Goal: Task Accomplishment & Management: Manage account settings

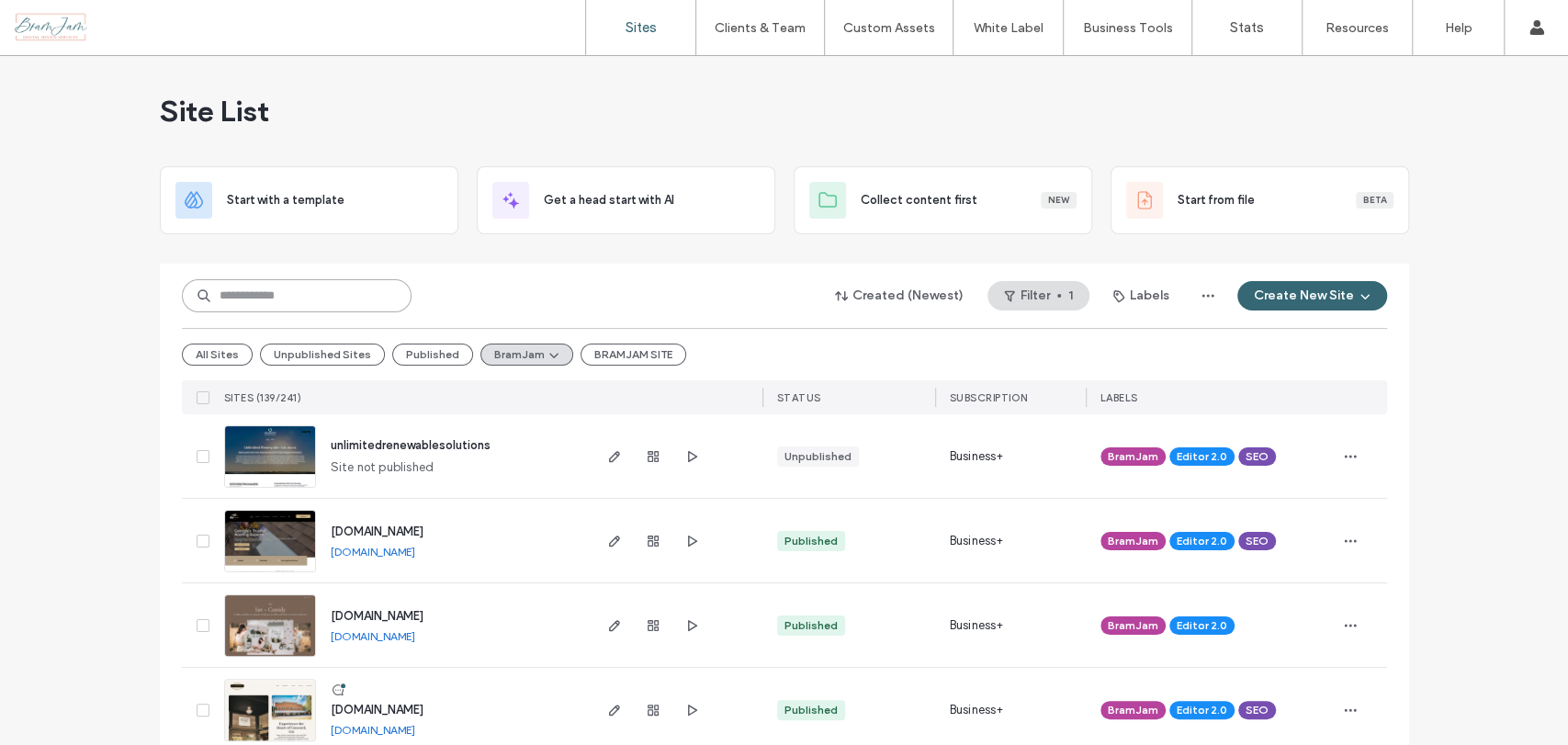
click at [340, 309] on input at bounding box center [296, 295] width 230 height 33
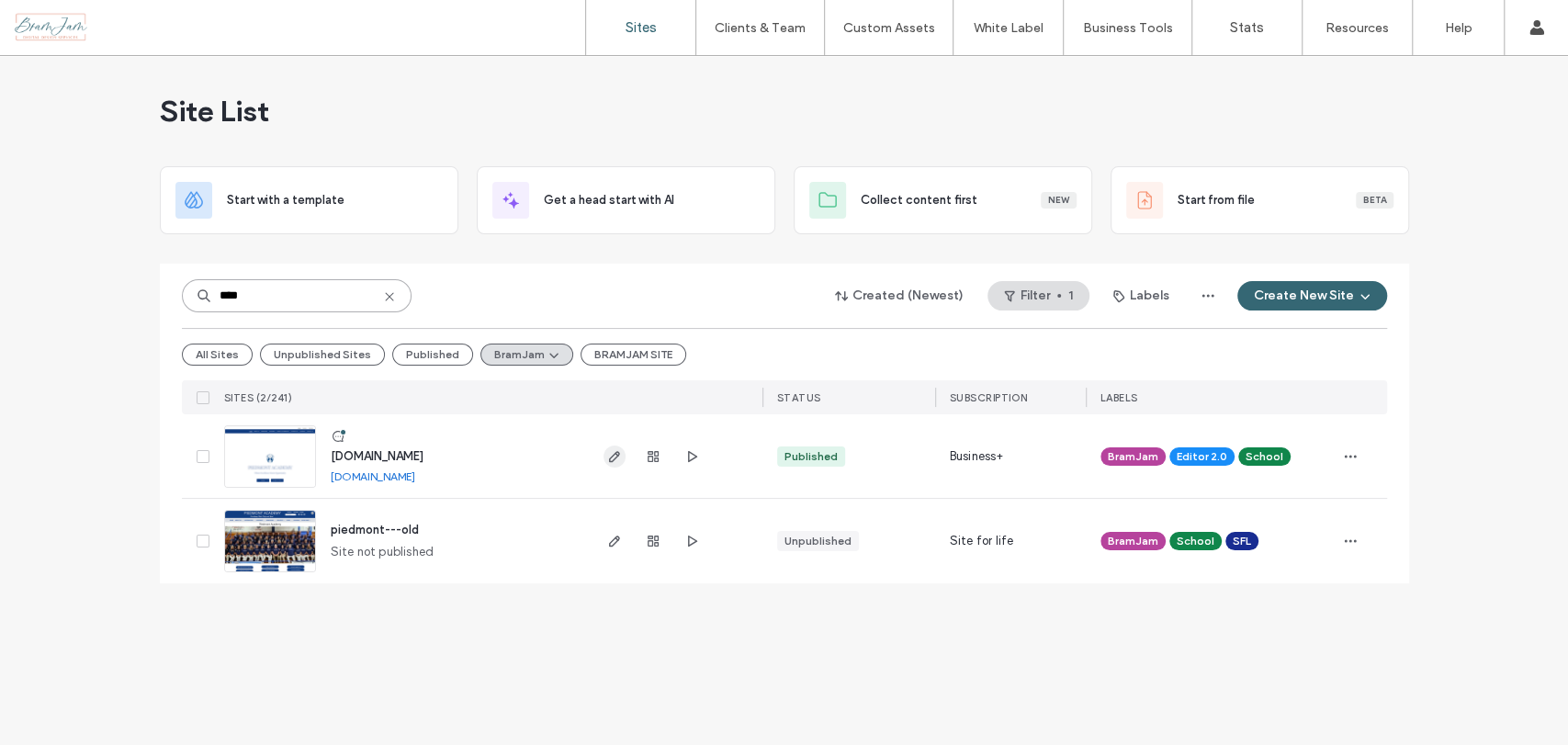
type input "****"
click at [610, 457] on use "button" at bounding box center [614, 456] width 11 height 11
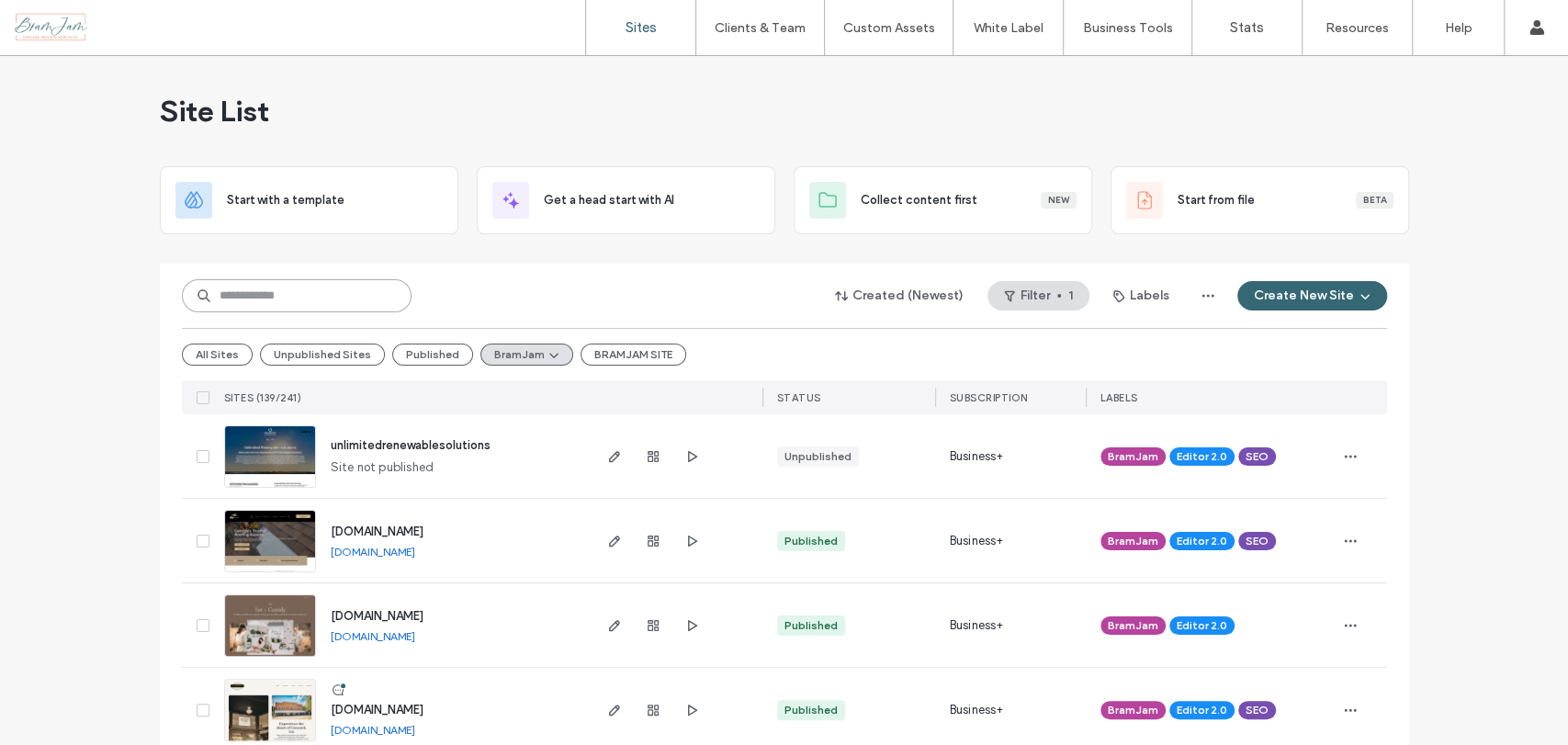
click at [349, 291] on input at bounding box center [296, 295] width 230 height 33
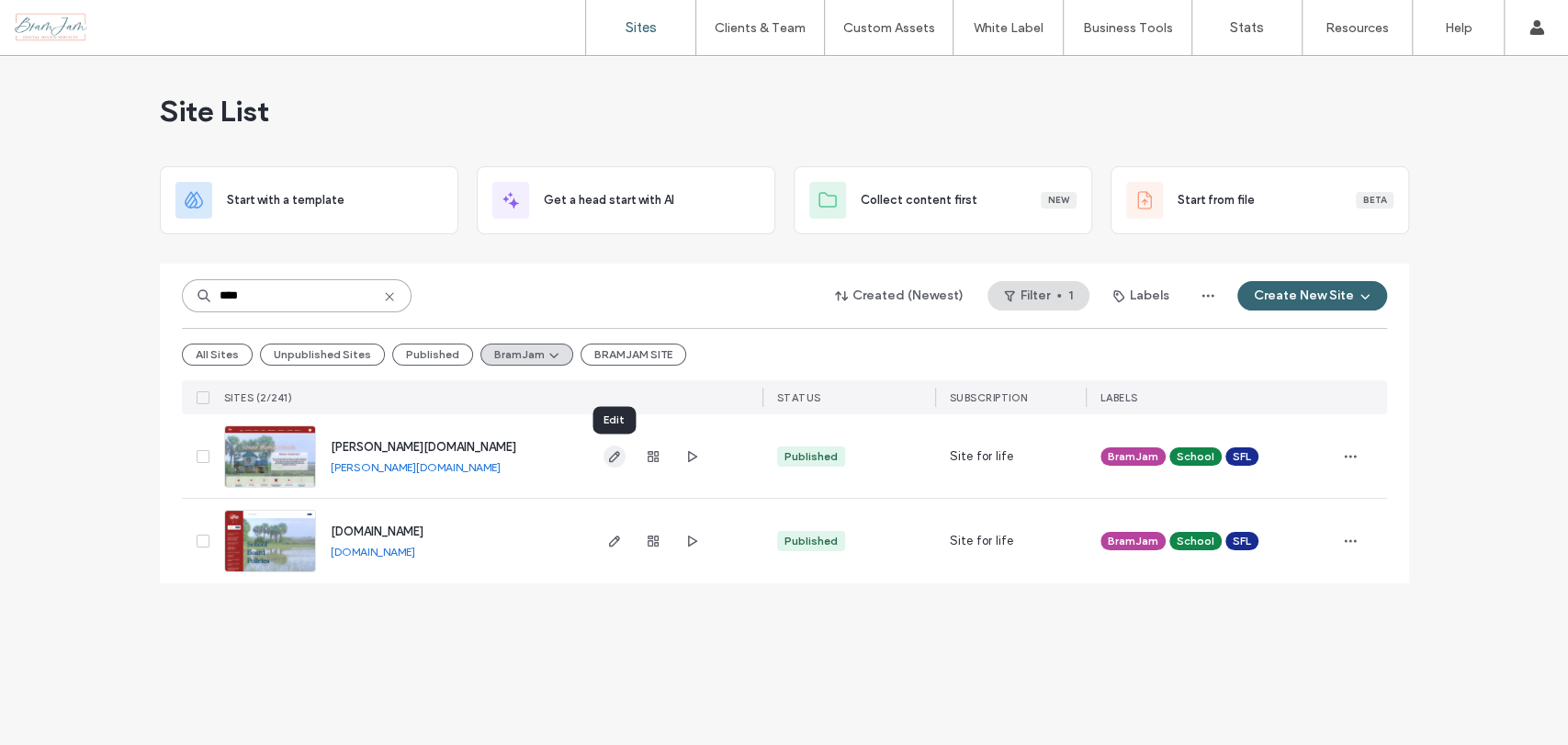
type input "****"
click at [608, 463] on span "button" at bounding box center [614, 455] width 22 height 22
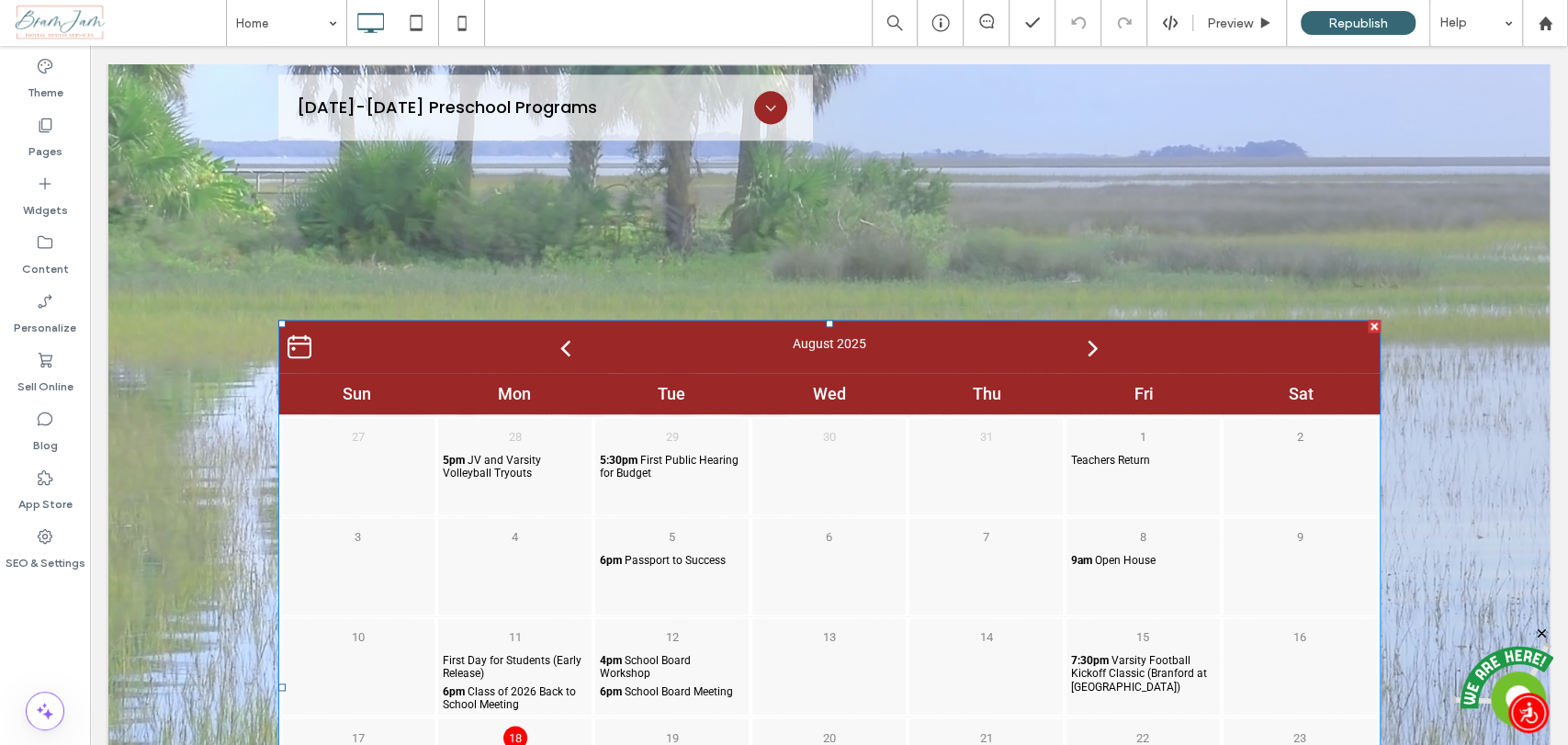
scroll to position [1733, 0]
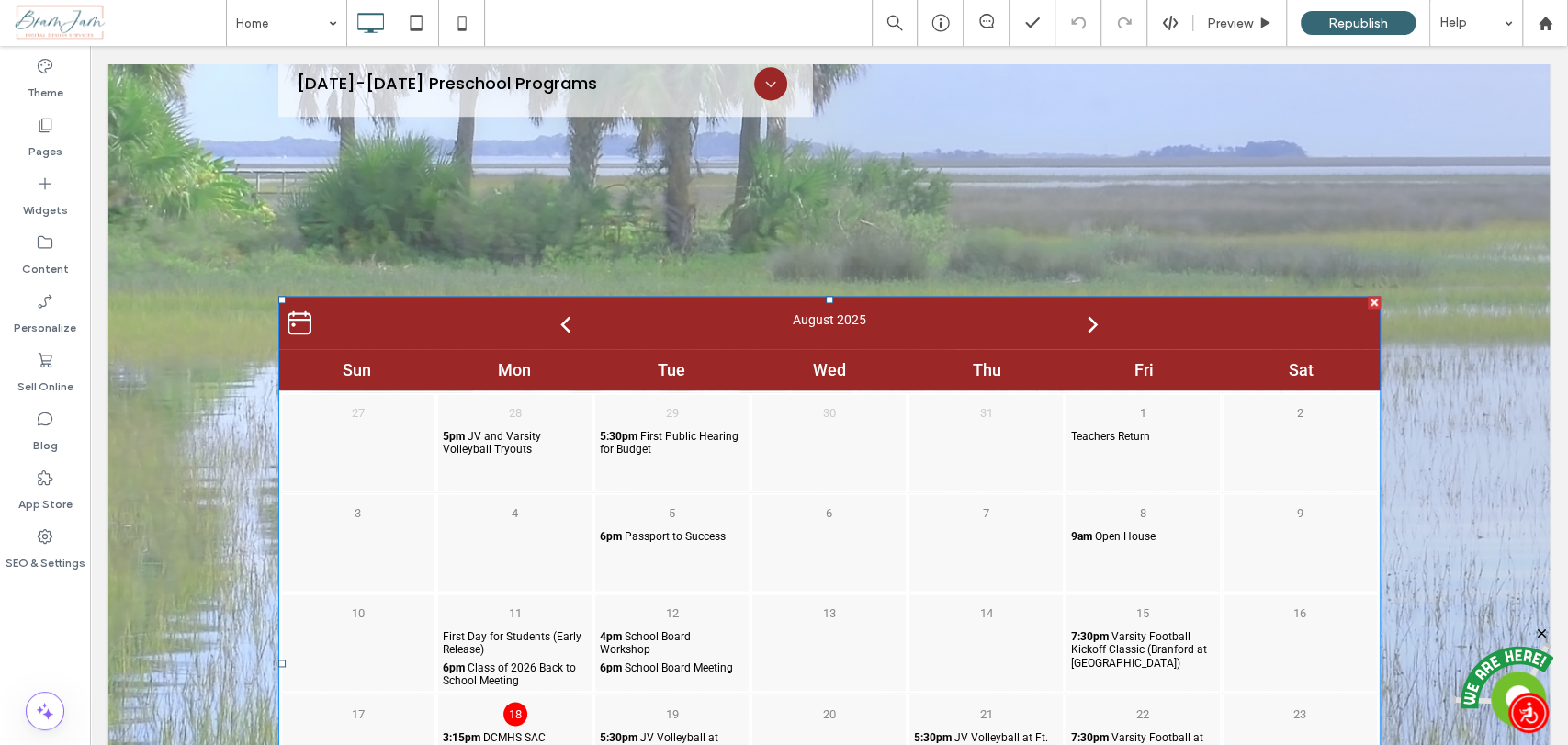
click at [934, 493] on div "7" at bounding box center [986, 542] width 157 height 100
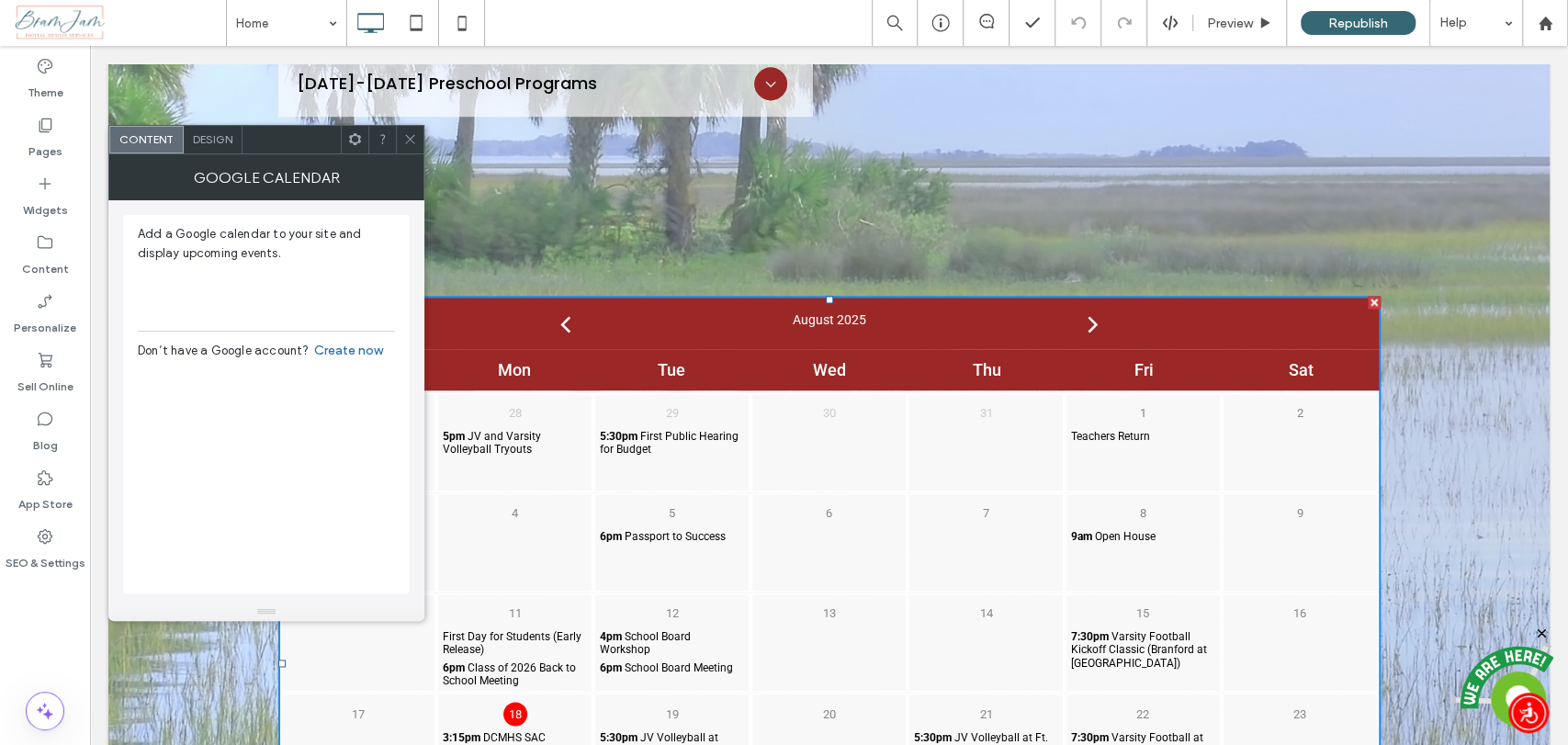
click at [221, 141] on span "Design" at bounding box center [212, 139] width 39 height 13
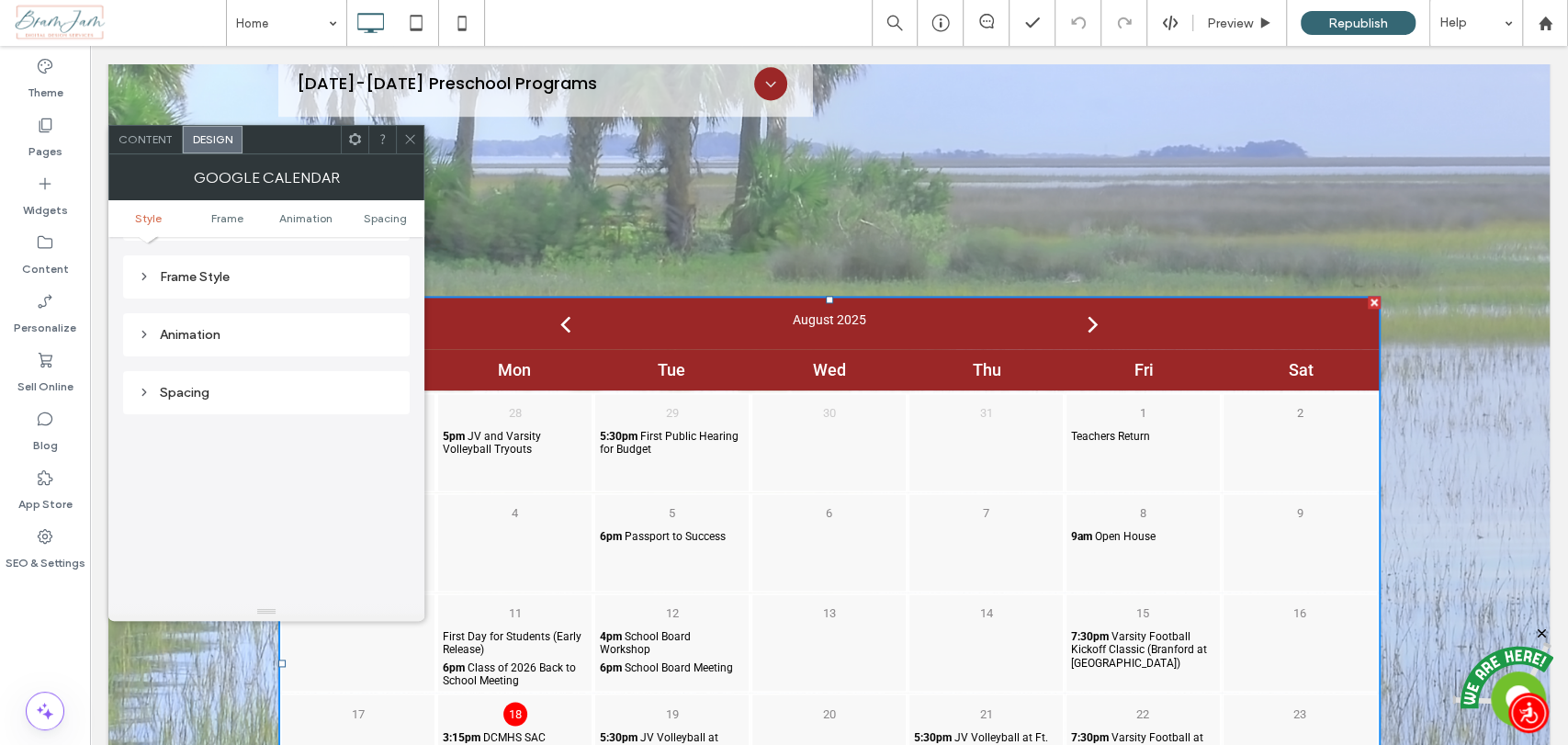
scroll to position [0, 0]
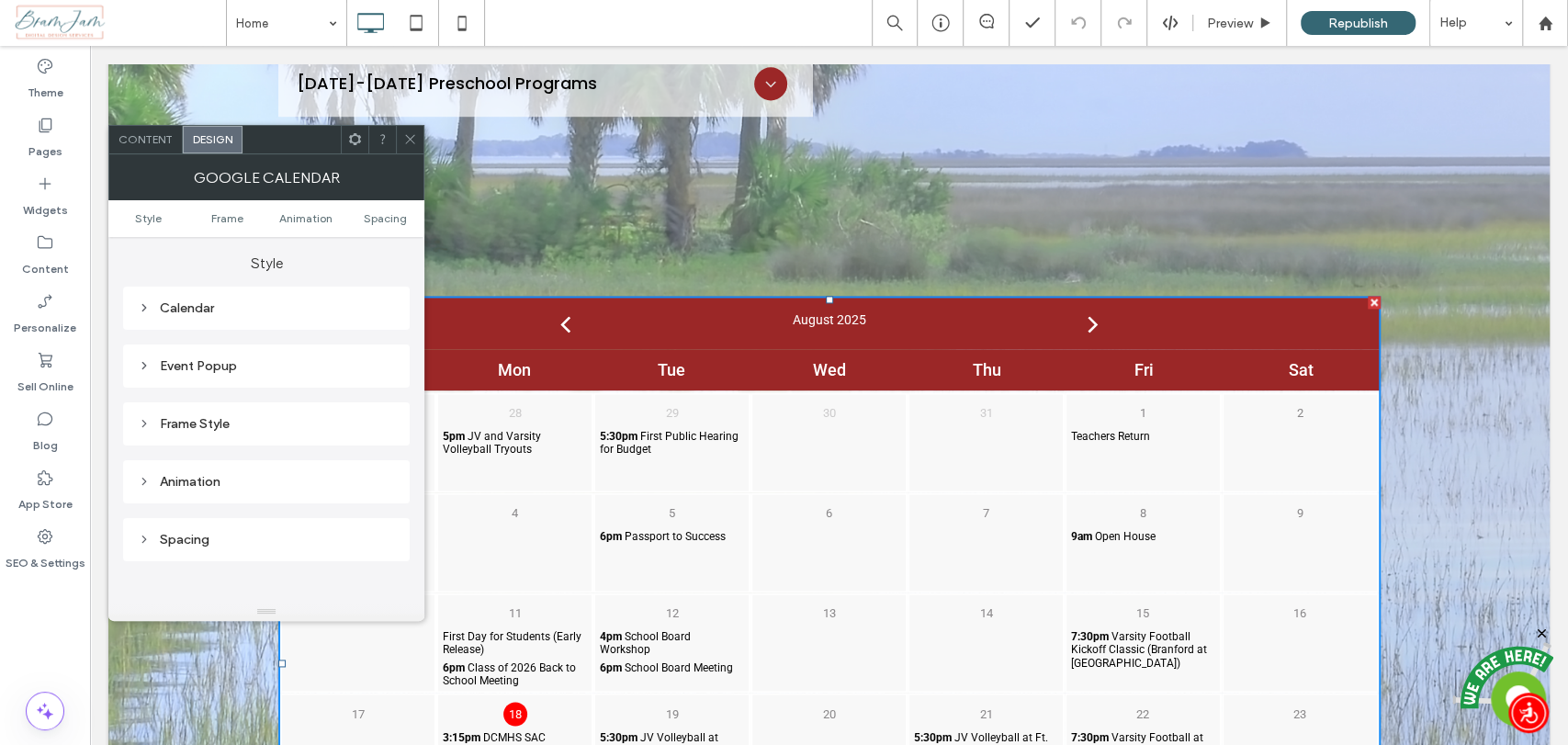
click at [147, 145] on span "Content" at bounding box center [145, 139] width 54 height 13
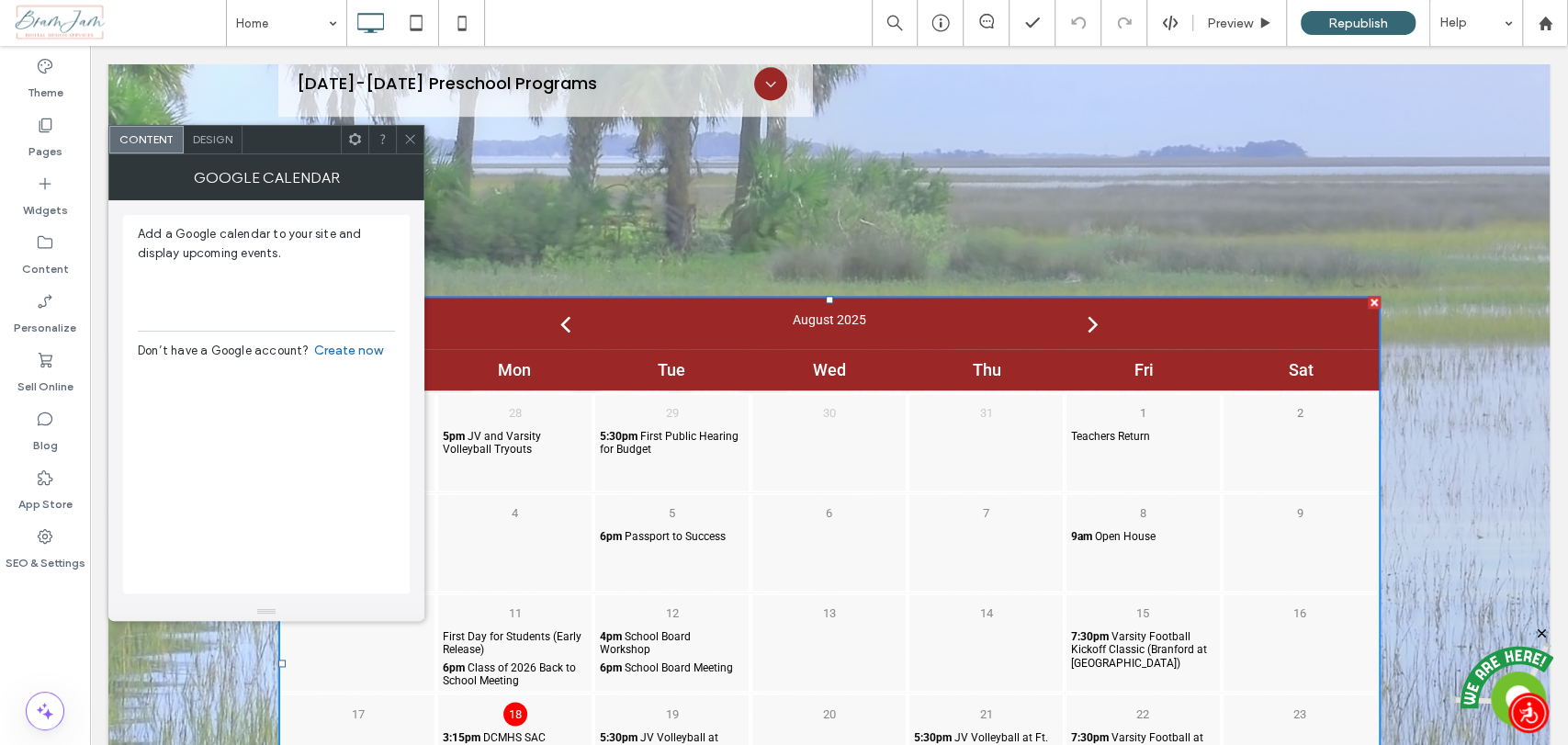
click at [407, 138] on icon at bounding box center [410, 139] width 13 height 13
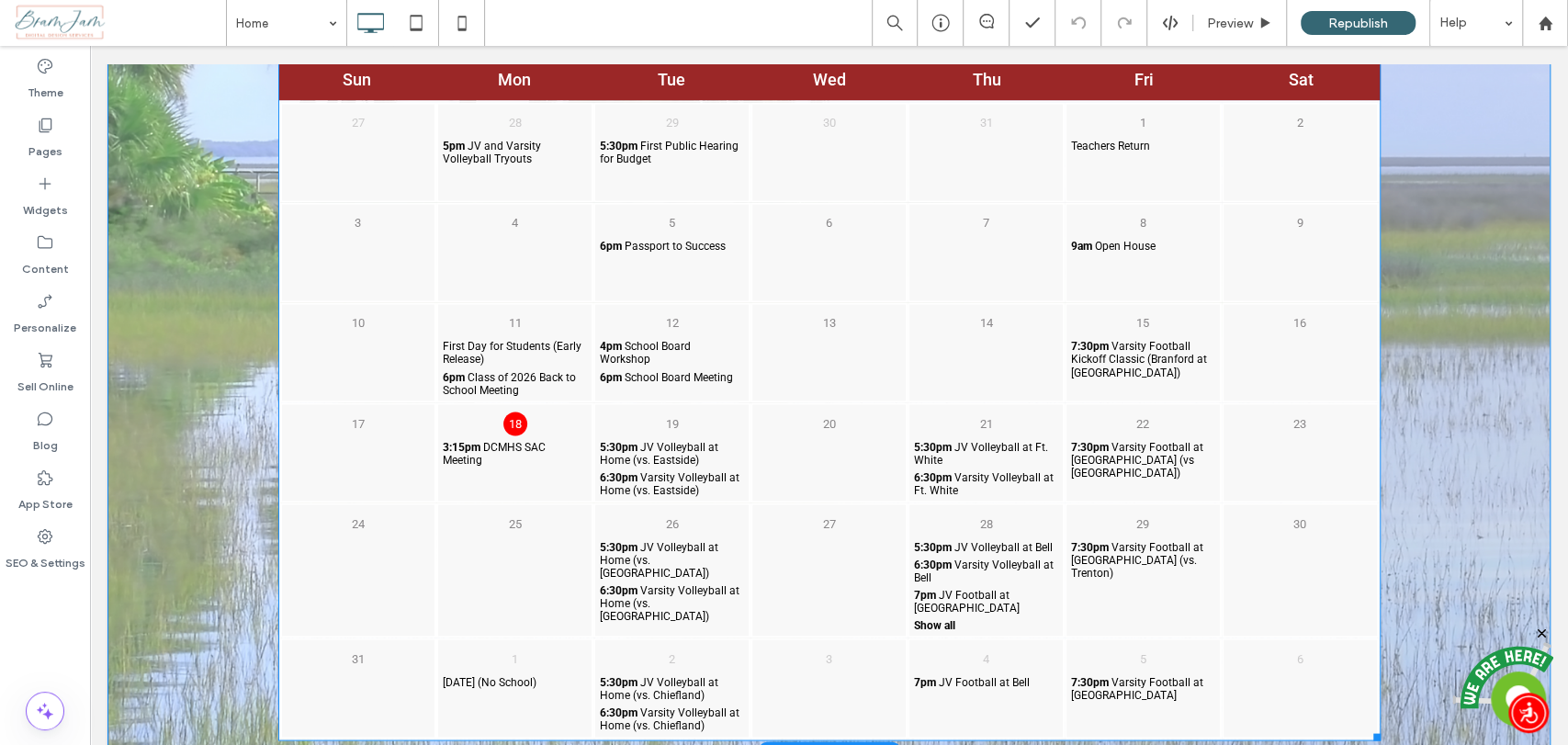
scroll to position [2040, 0]
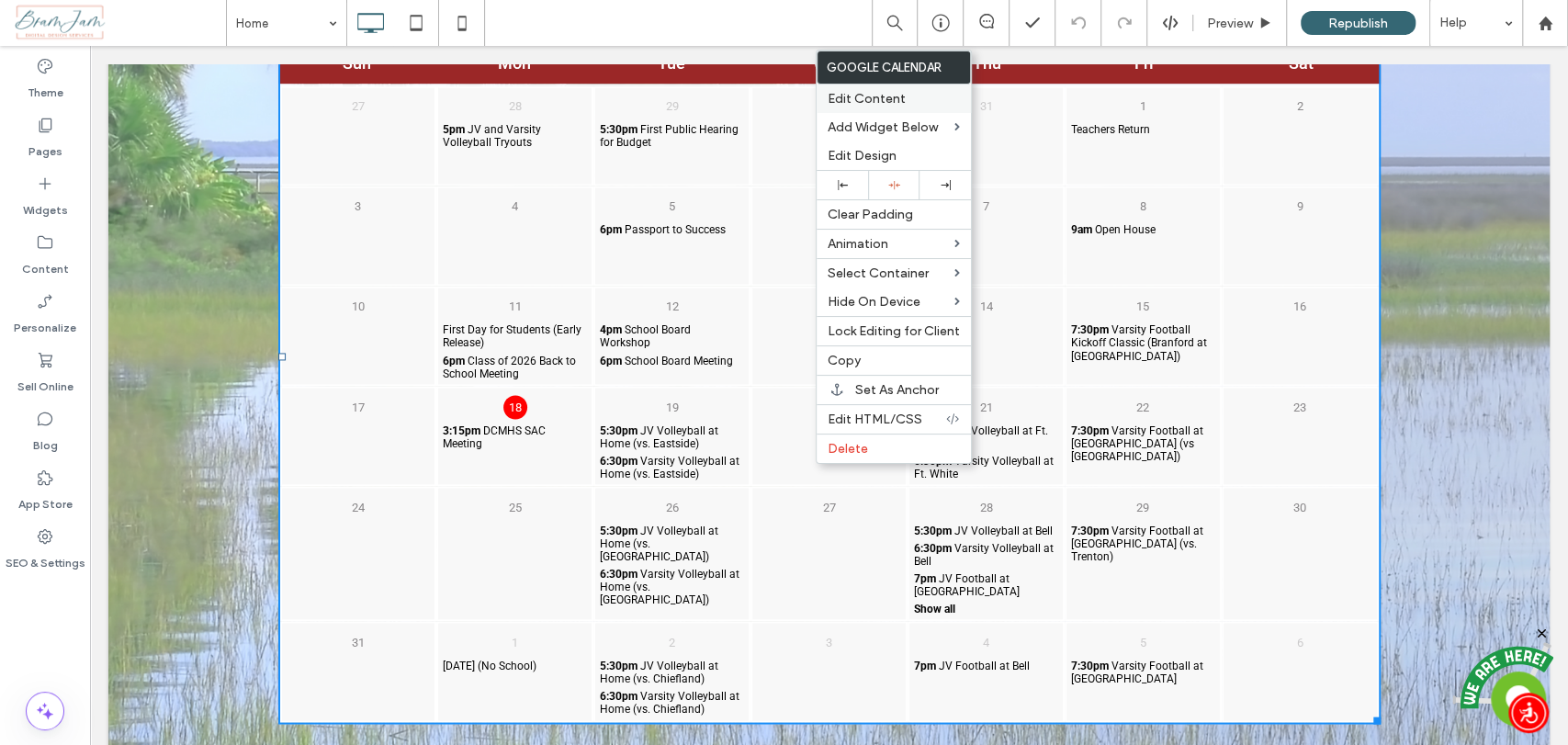
click at [918, 108] on div "Edit Content" at bounding box center [894, 99] width 154 height 29
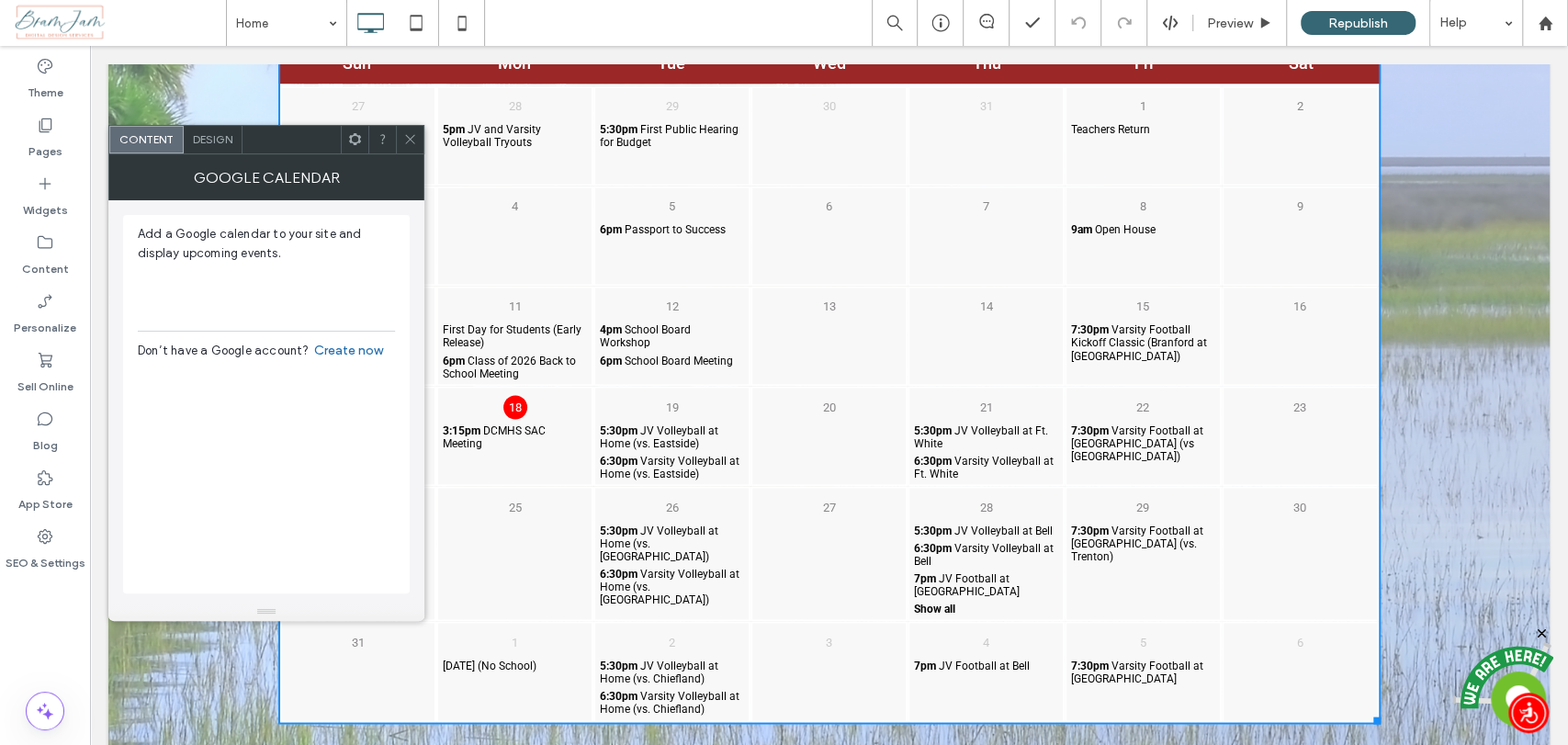
click at [349, 143] on icon at bounding box center [355, 139] width 13 height 13
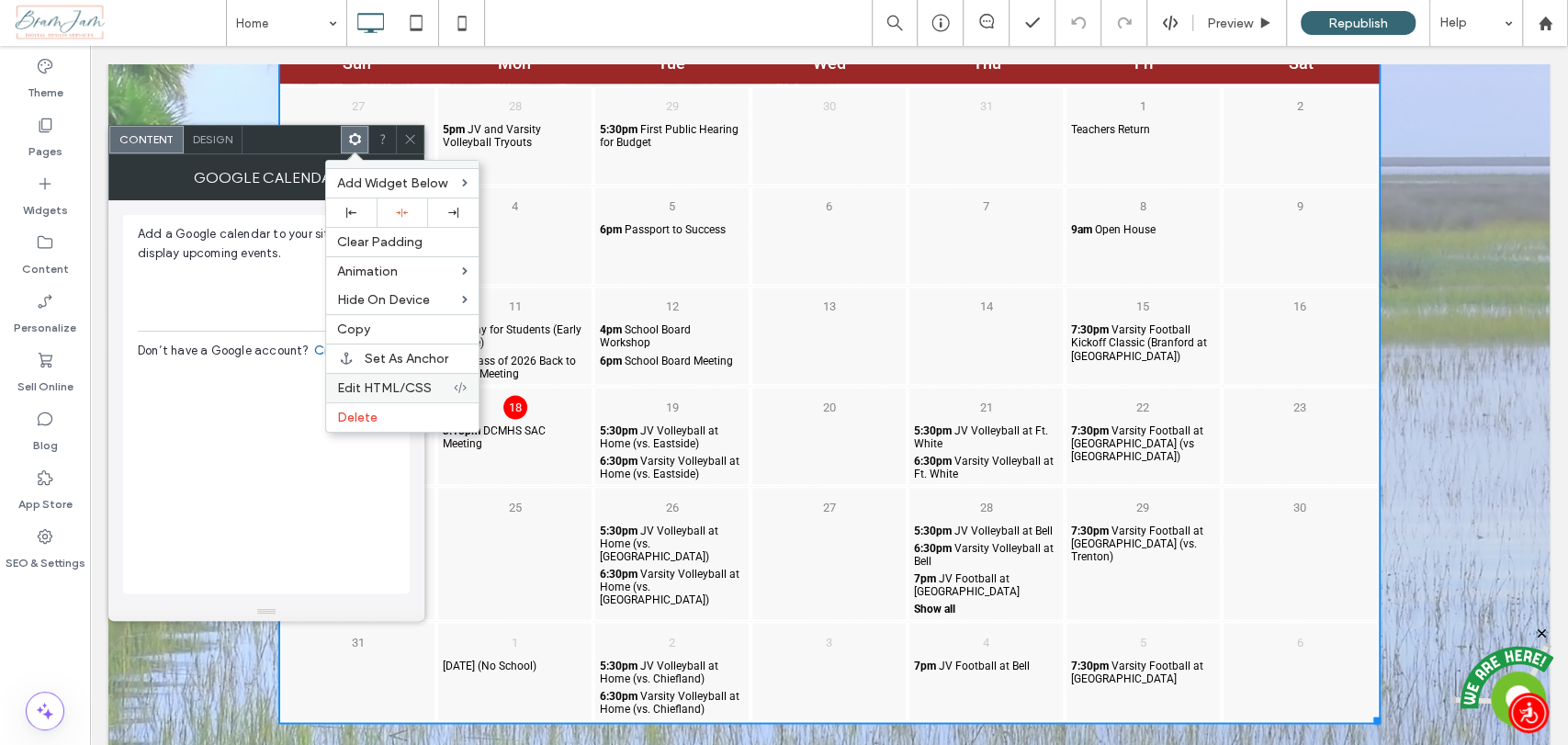
click at [391, 394] on div "Edit HTML/CSS" at bounding box center [402, 387] width 153 height 30
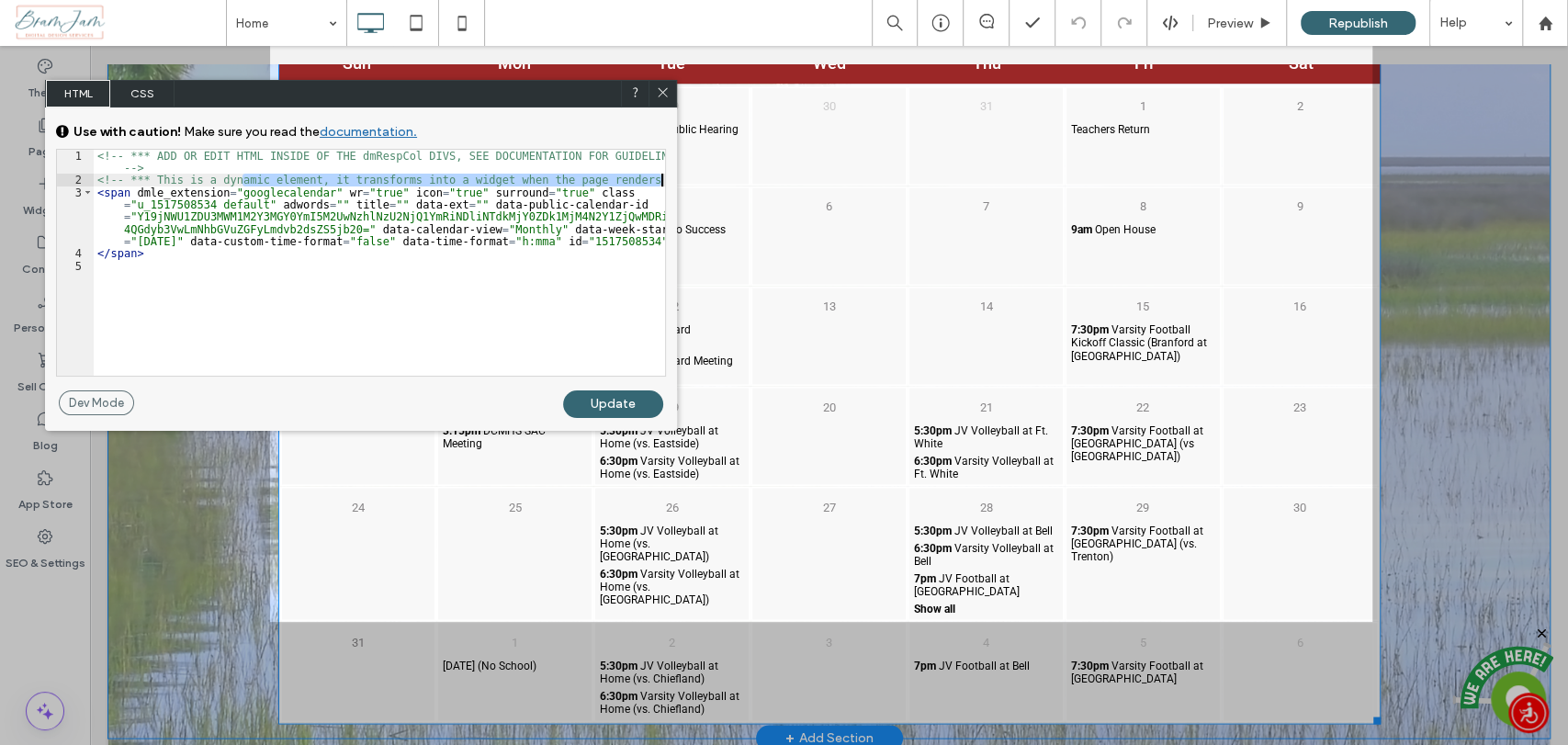
drag, startPoint x: 336, startPoint y: 230, endPoint x: 733, endPoint y: 185, distance: 399.5
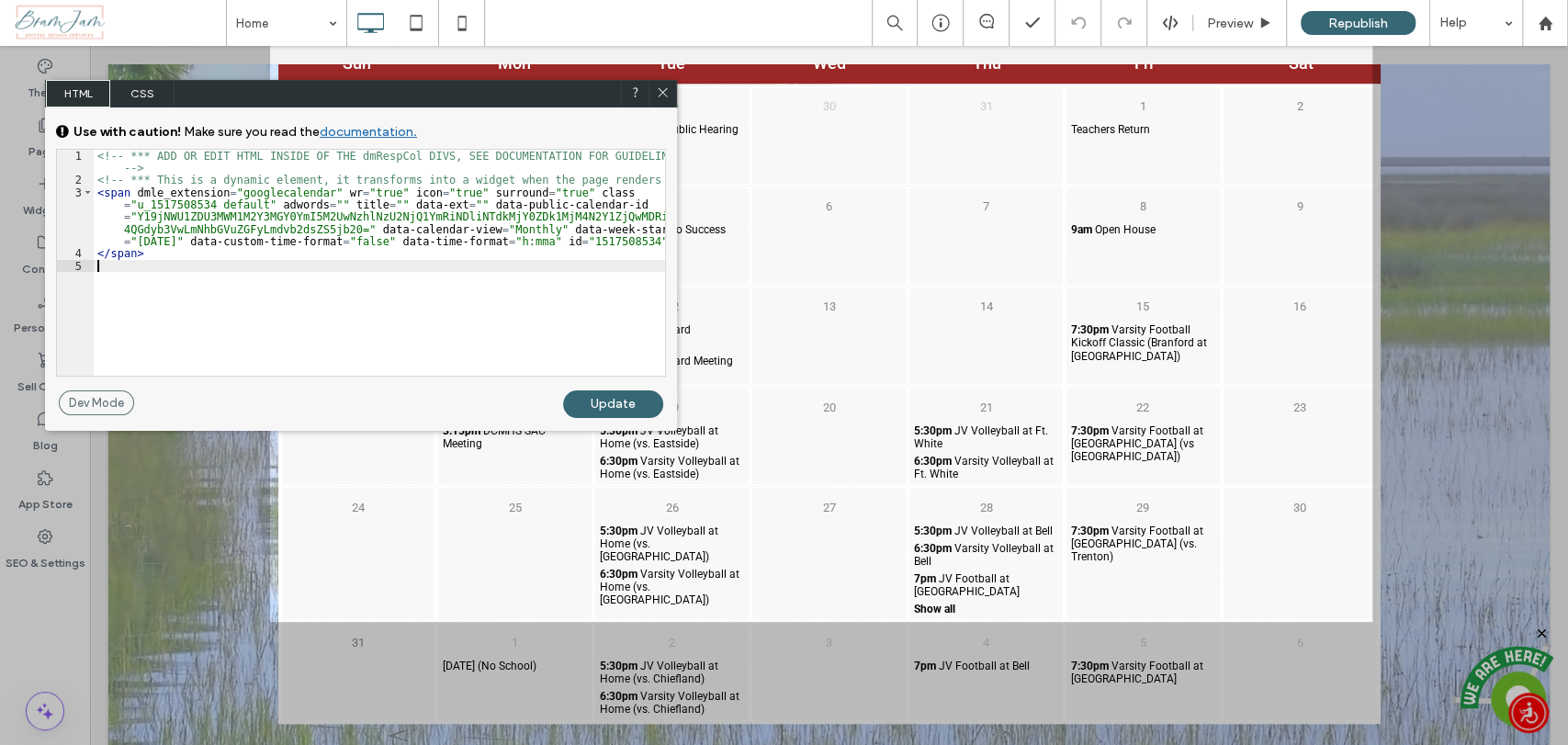
click at [546, 300] on div "<!-- *** ADD OR EDIT HTML INSIDE OF THE dmRespCol DIVS, SEE DOCUMENTATION FOR G…" at bounding box center [378, 281] width 571 height 263
click at [141, 90] on span "CSS" at bounding box center [142, 93] width 64 height 28
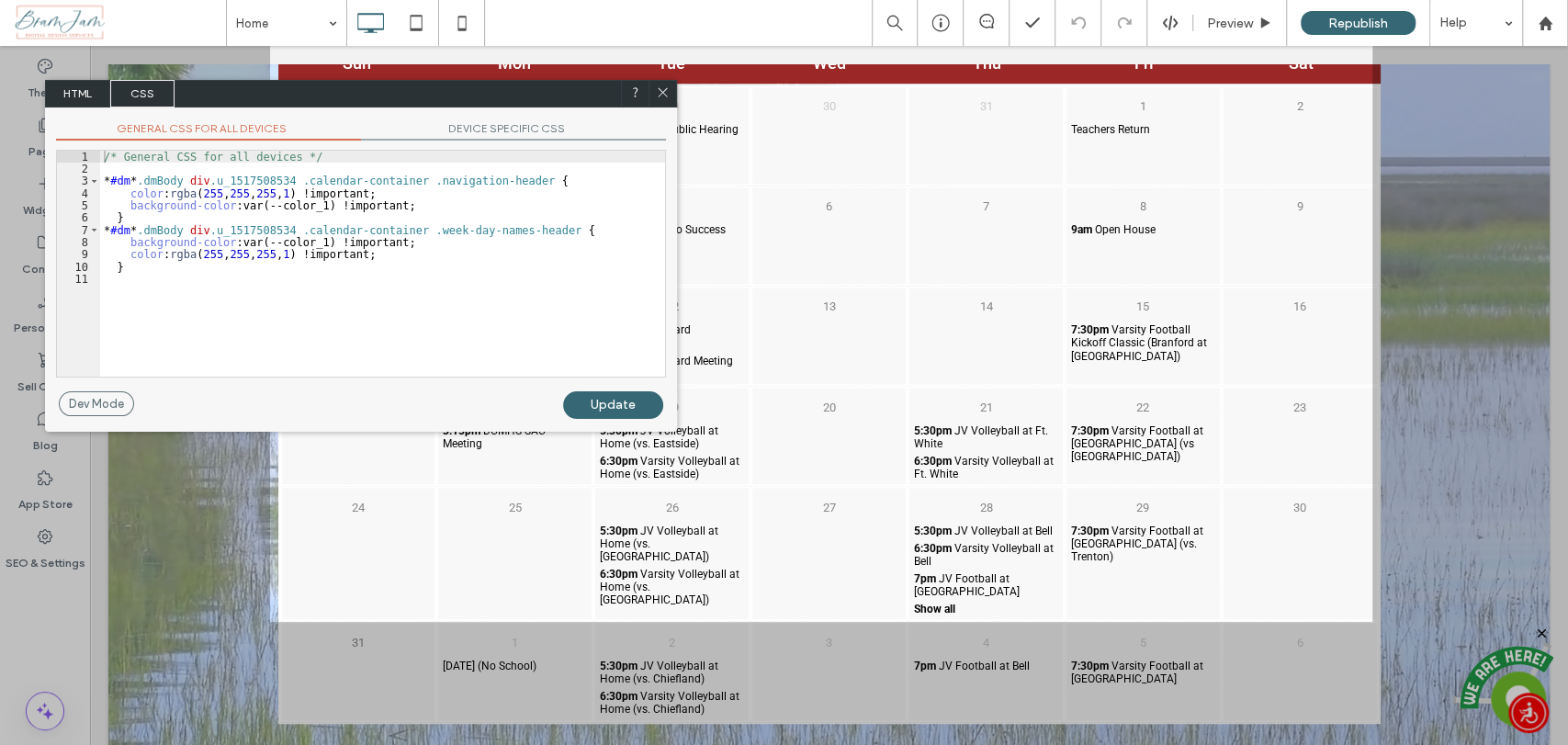
click at [663, 89] on icon at bounding box center [662, 92] width 13 height 13
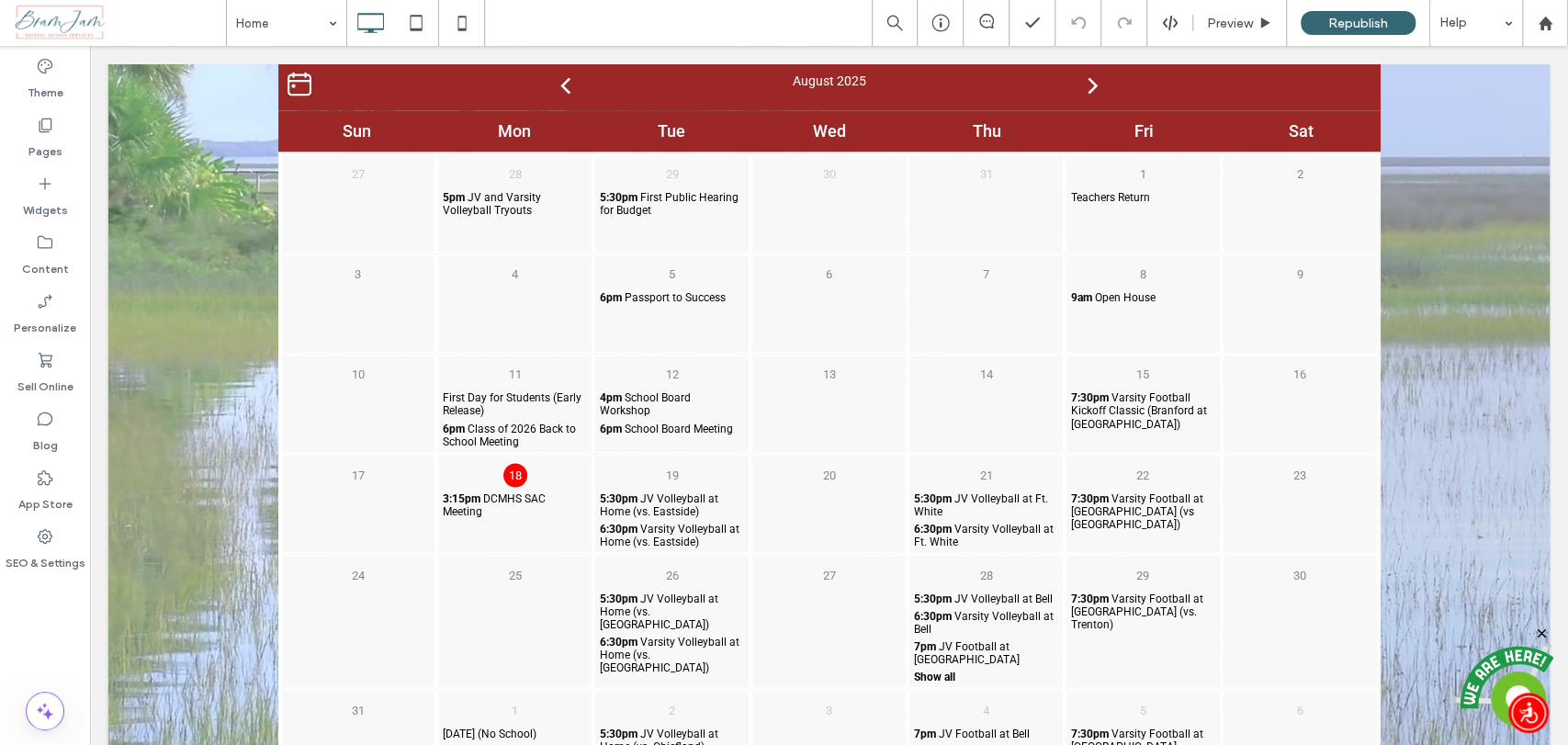
scroll to position [2142, 0]
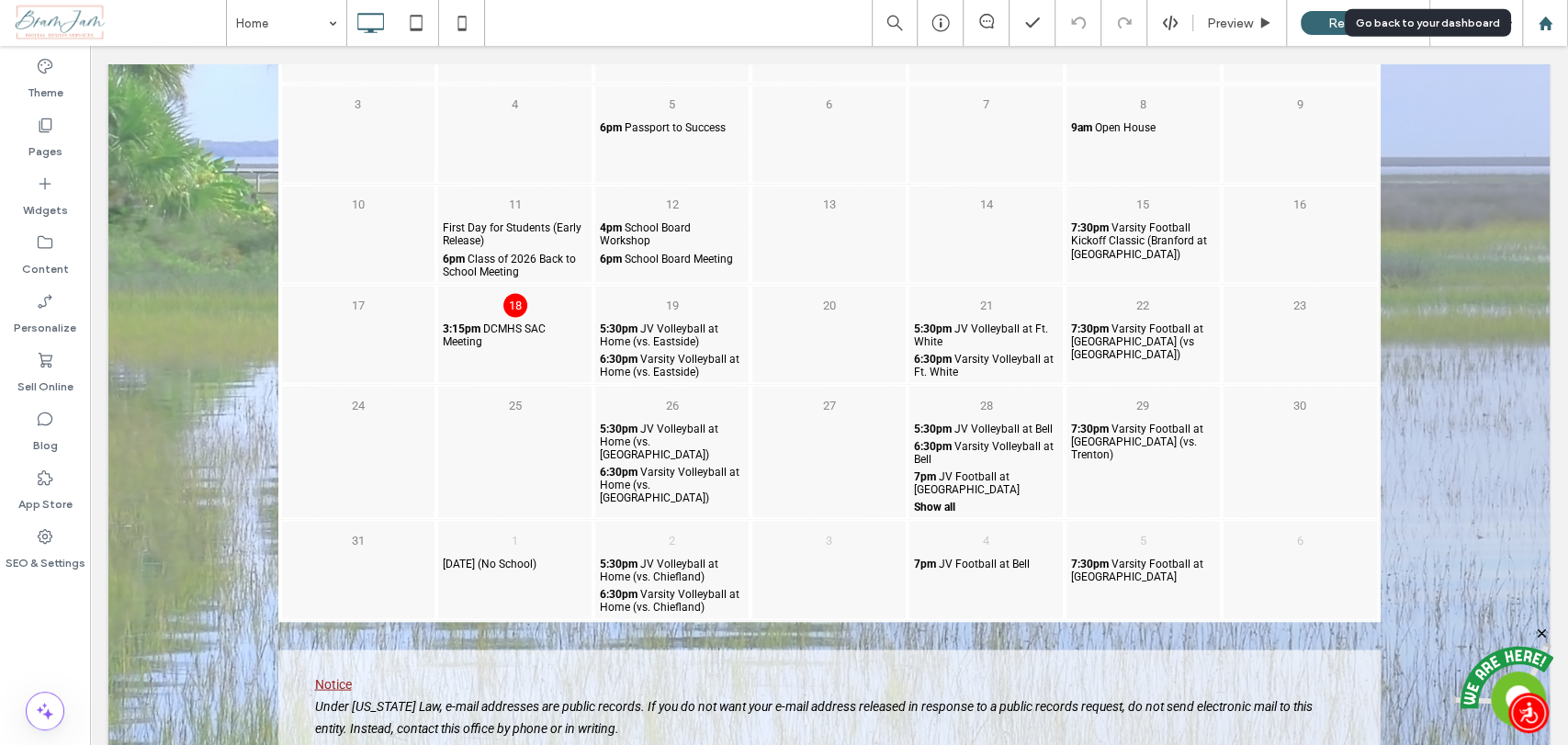
click at [1552, 20] on icon at bounding box center [1545, 23] width 15 height 15
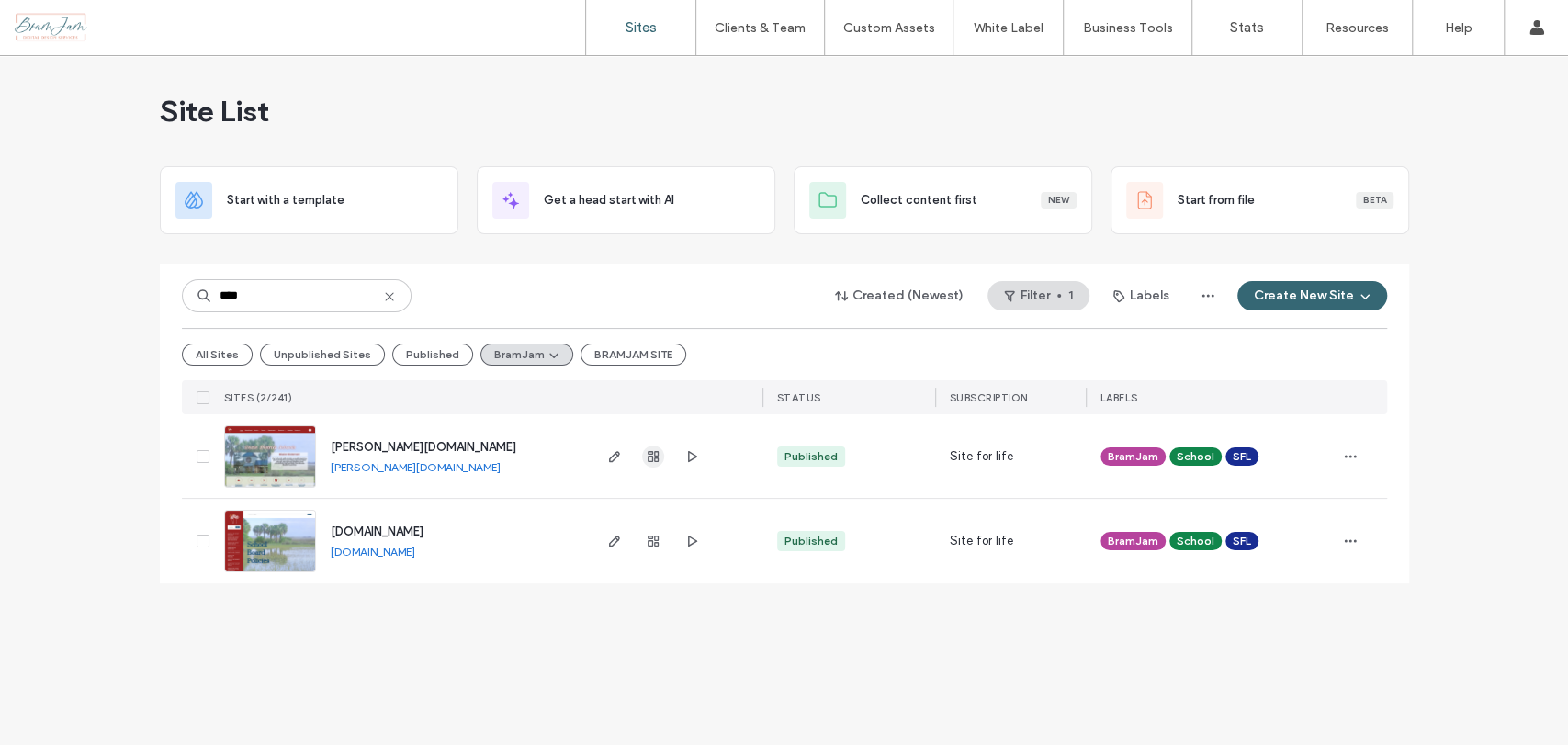
type input "****"
click at [652, 458] on use "button" at bounding box center [653, 456] width 11 height 11
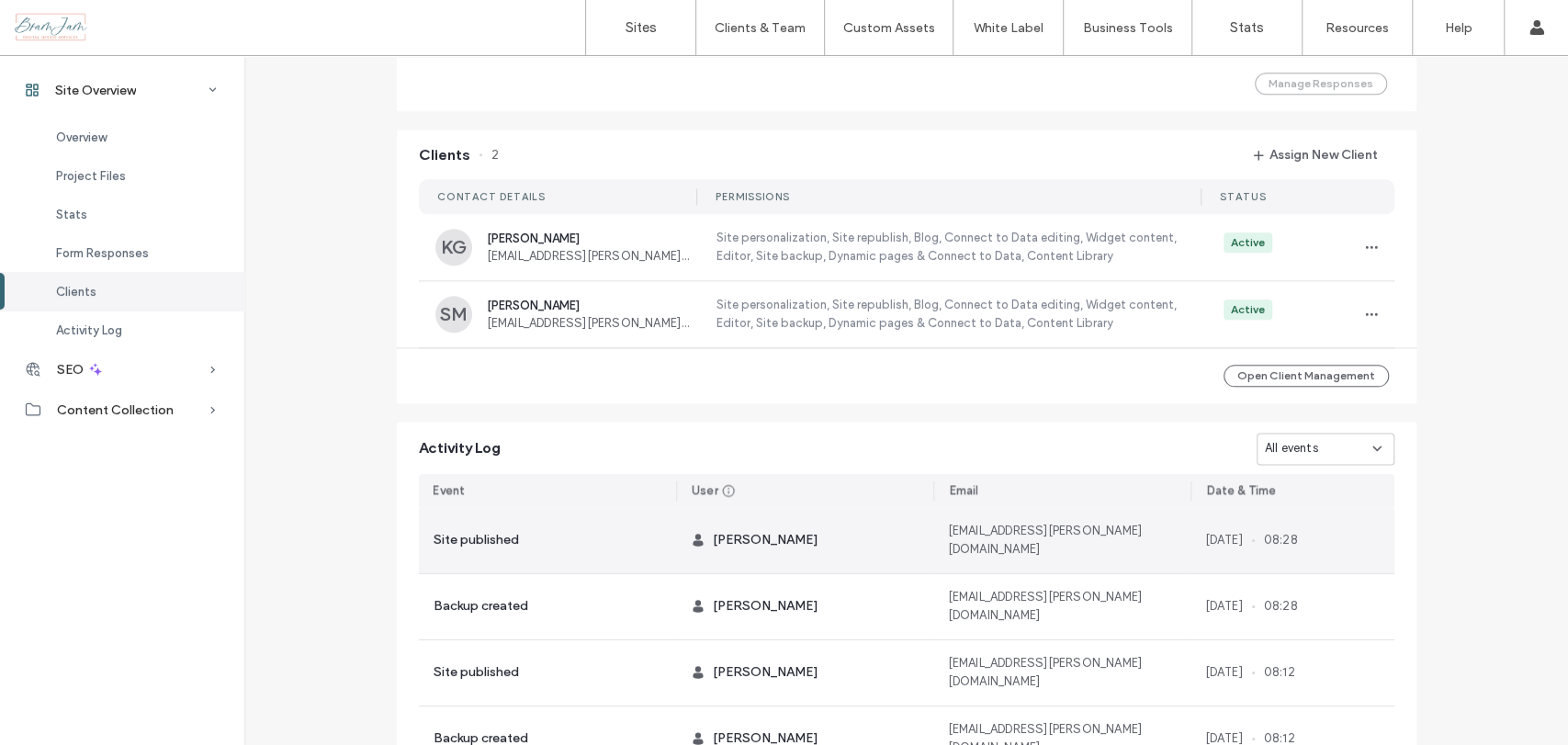
scroll to position [1674, 0]
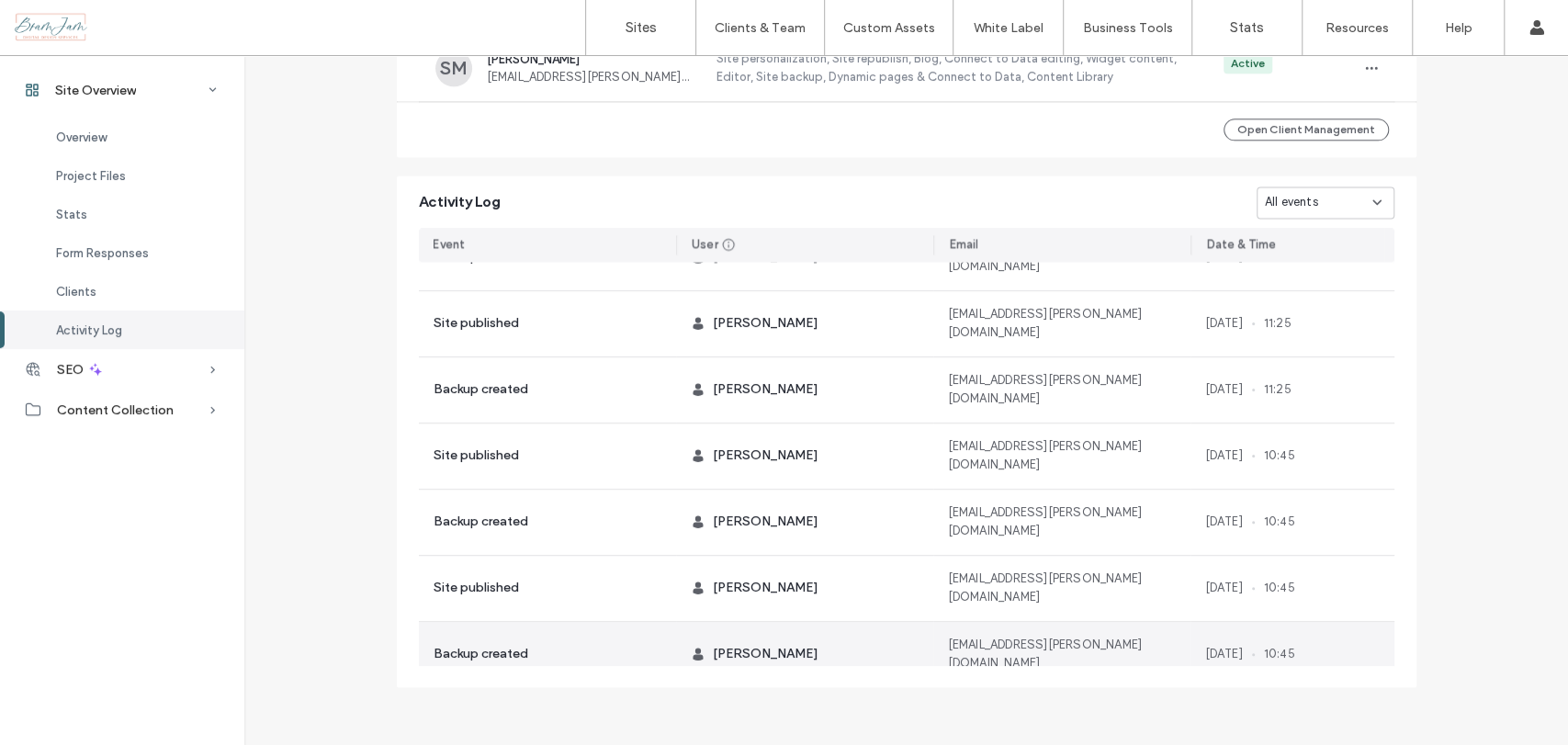
scroll to position [714, 0]
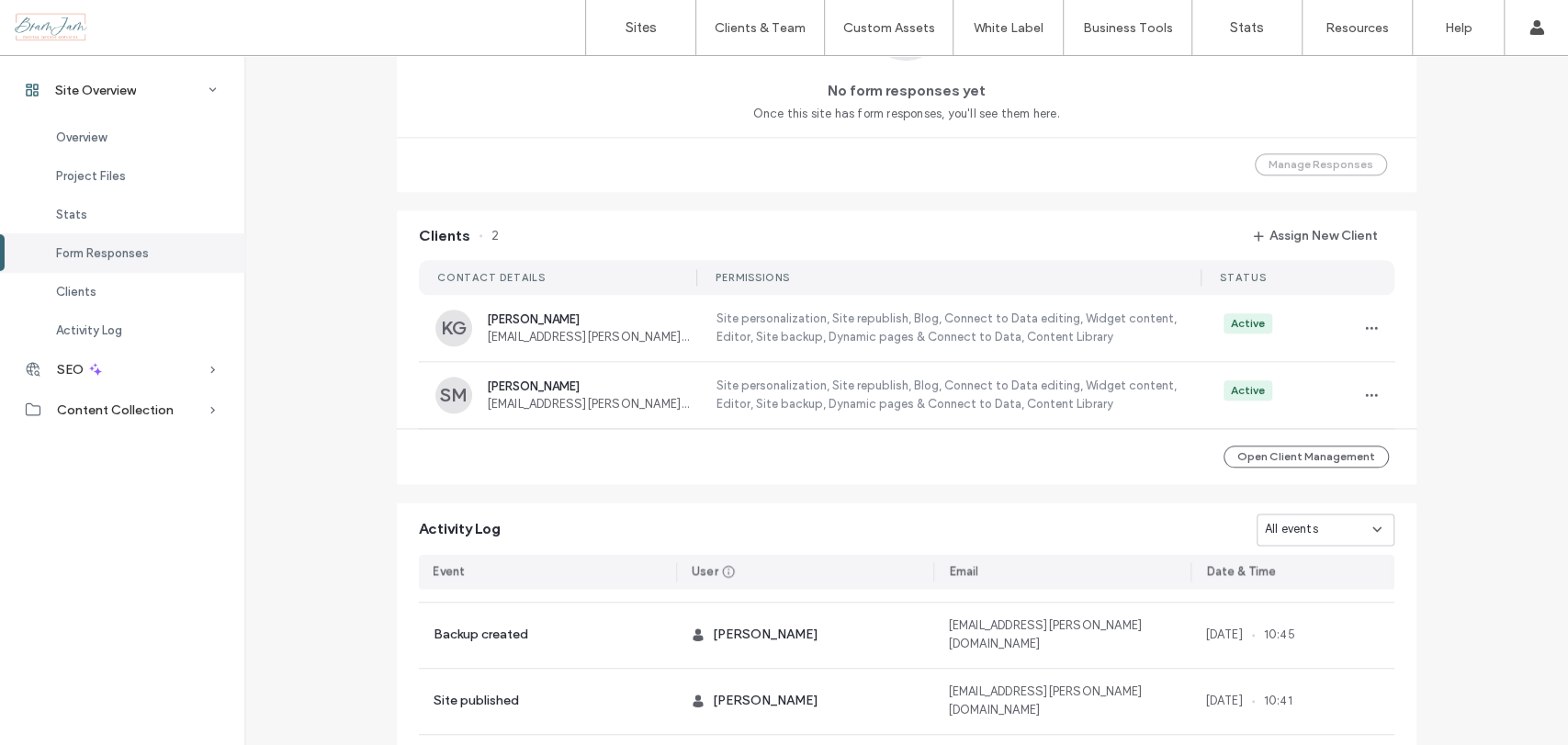
scroll to position [1367, 0]
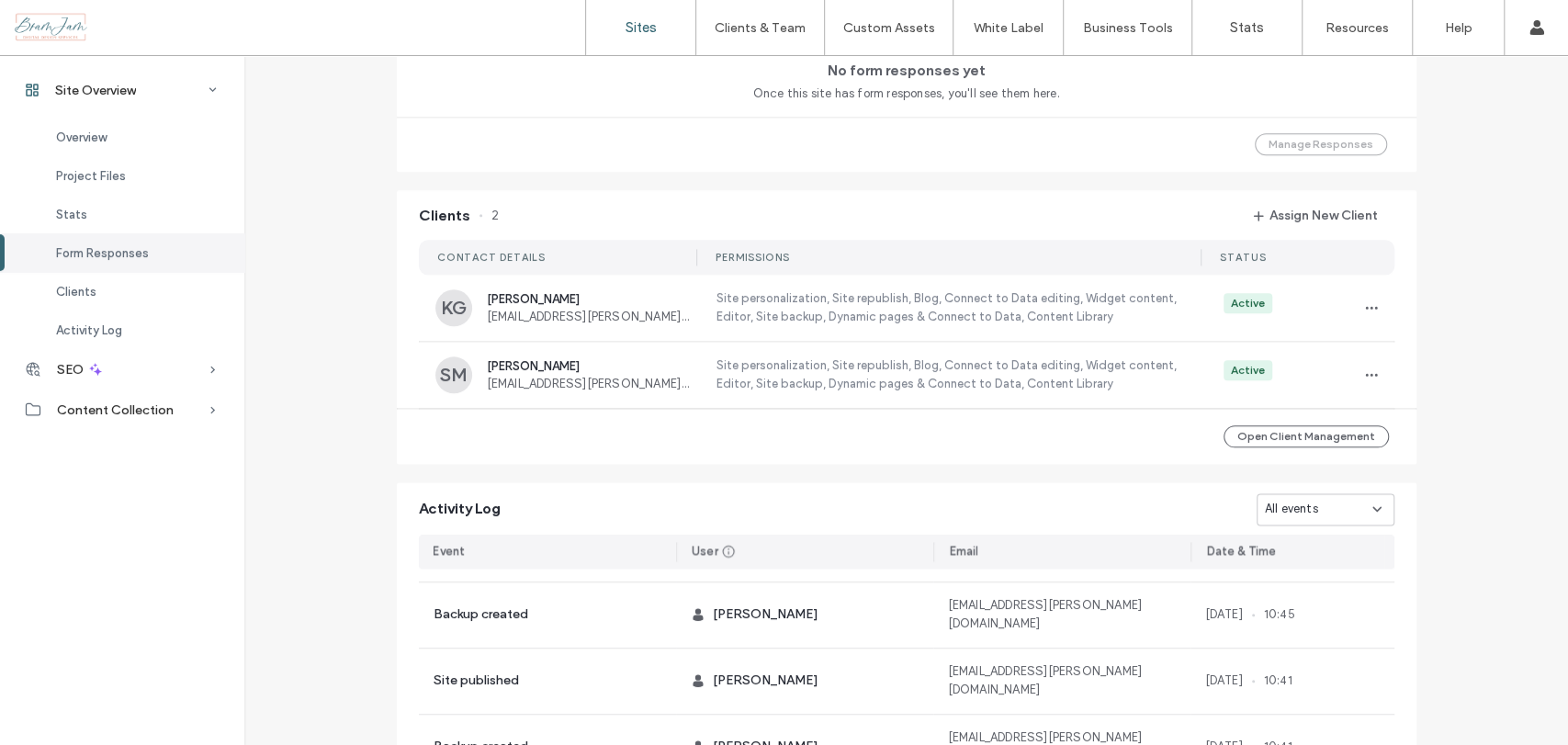
click at [668, 26] on link "Sites" at bounding box center [641, 28] width 110 height 55
